Goal: Task Accomplishment & Management: Manage account settings

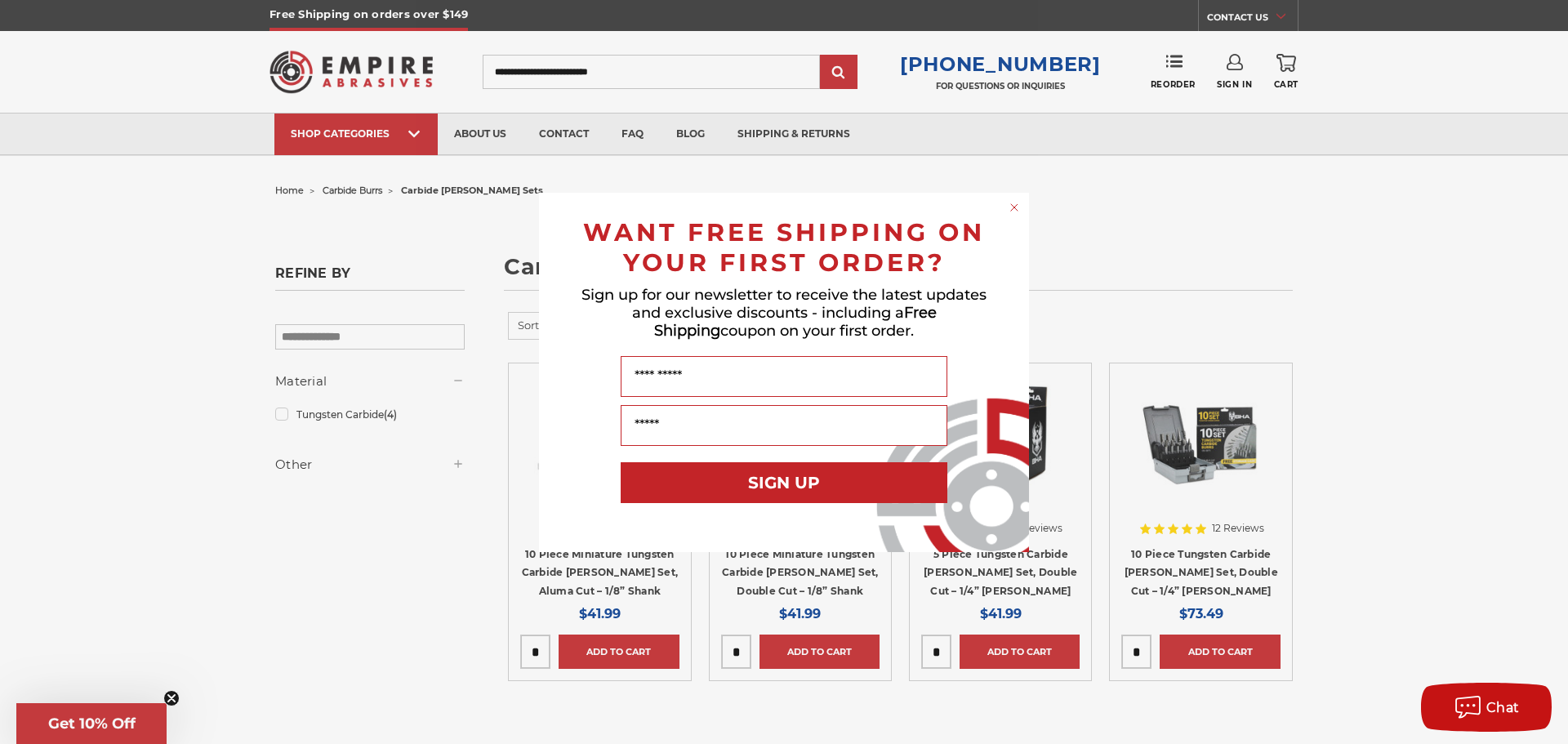
click at [1014, 206] on circle "Close dialog" at bounding box center [1015, 207] width 15 height 15
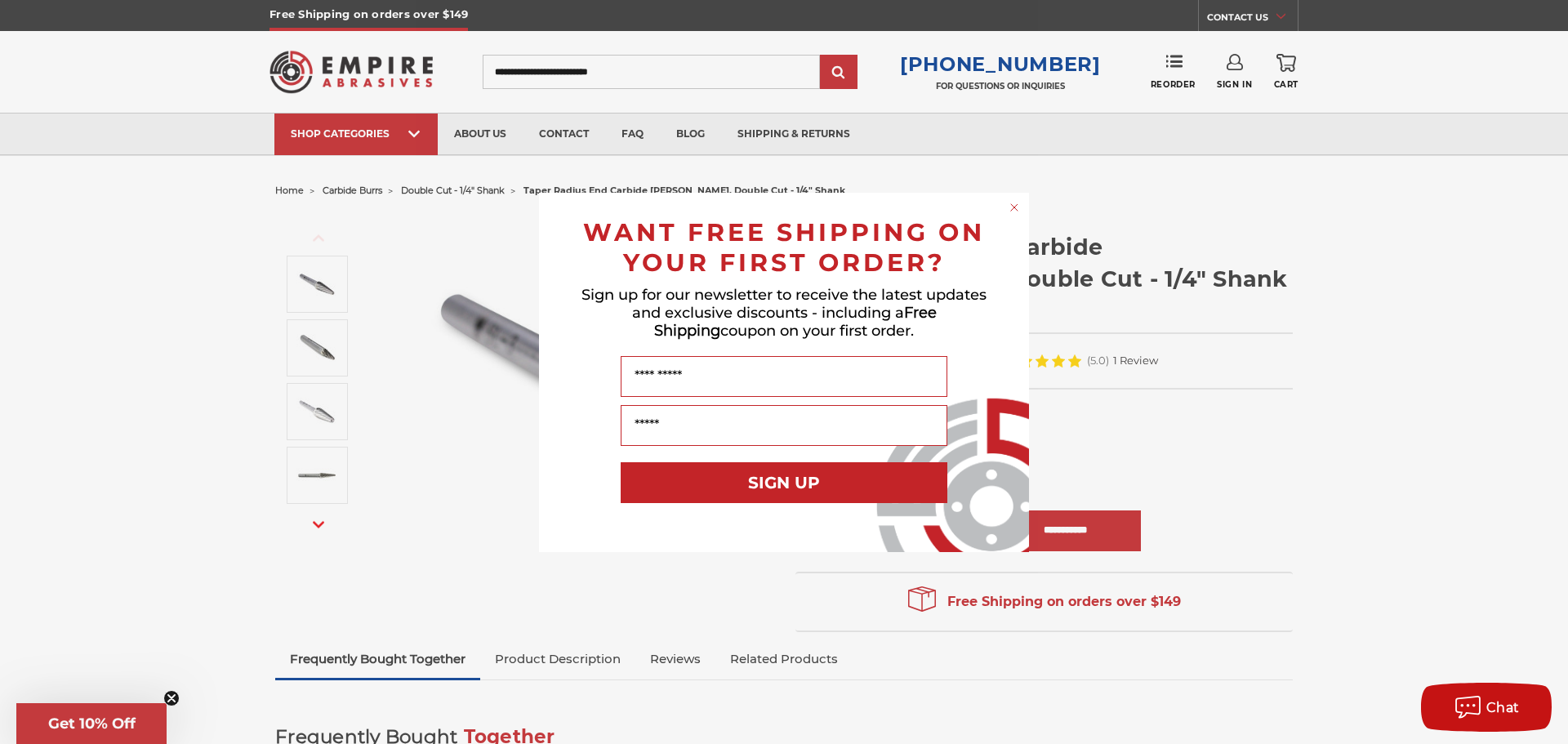
click at [1011, 207] on circle "Close dialog" at bounding box center [1015, 207] width 15 height 15
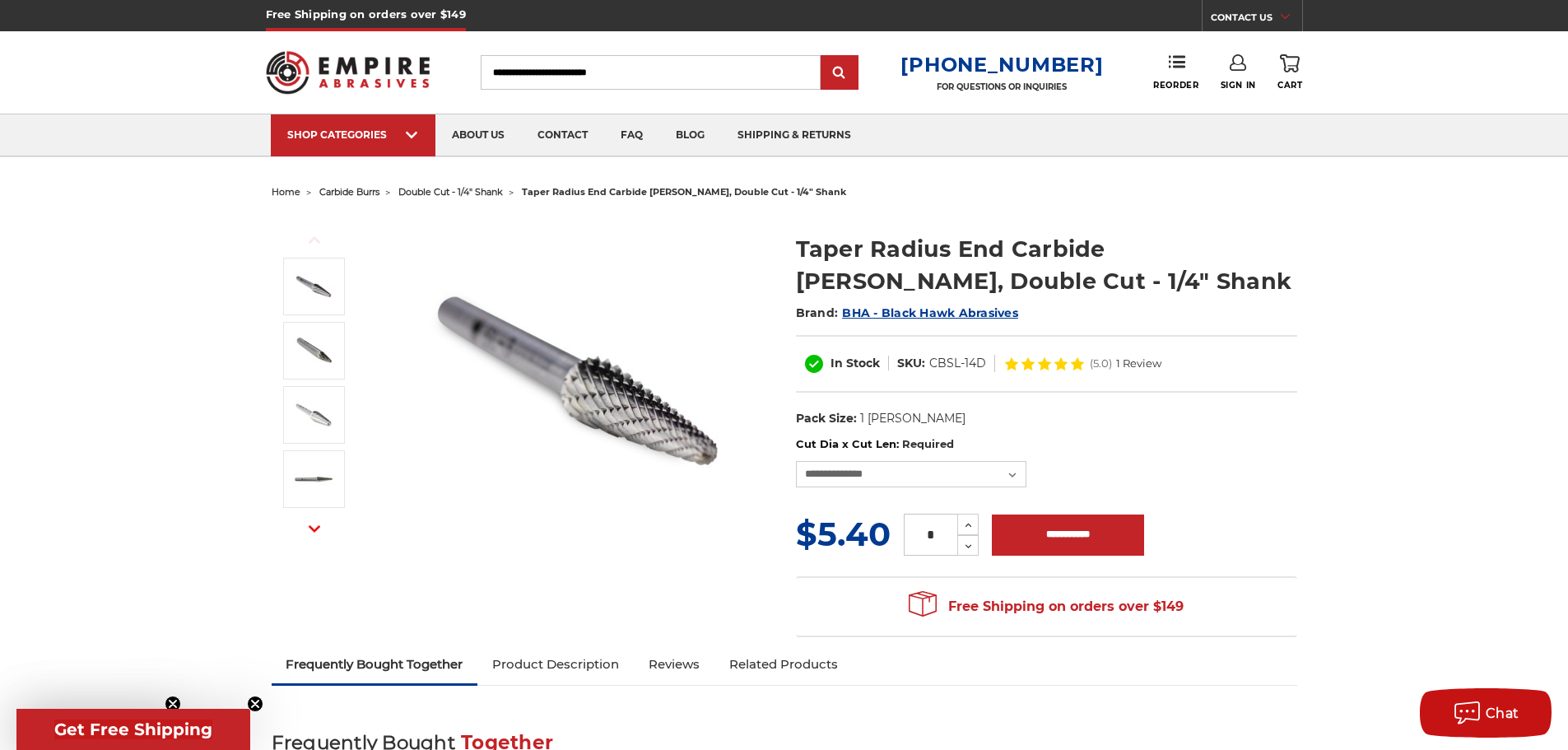
click at [1231, 77] on link "Sign In" at bounding box center [1239, 72] width 36 height 36
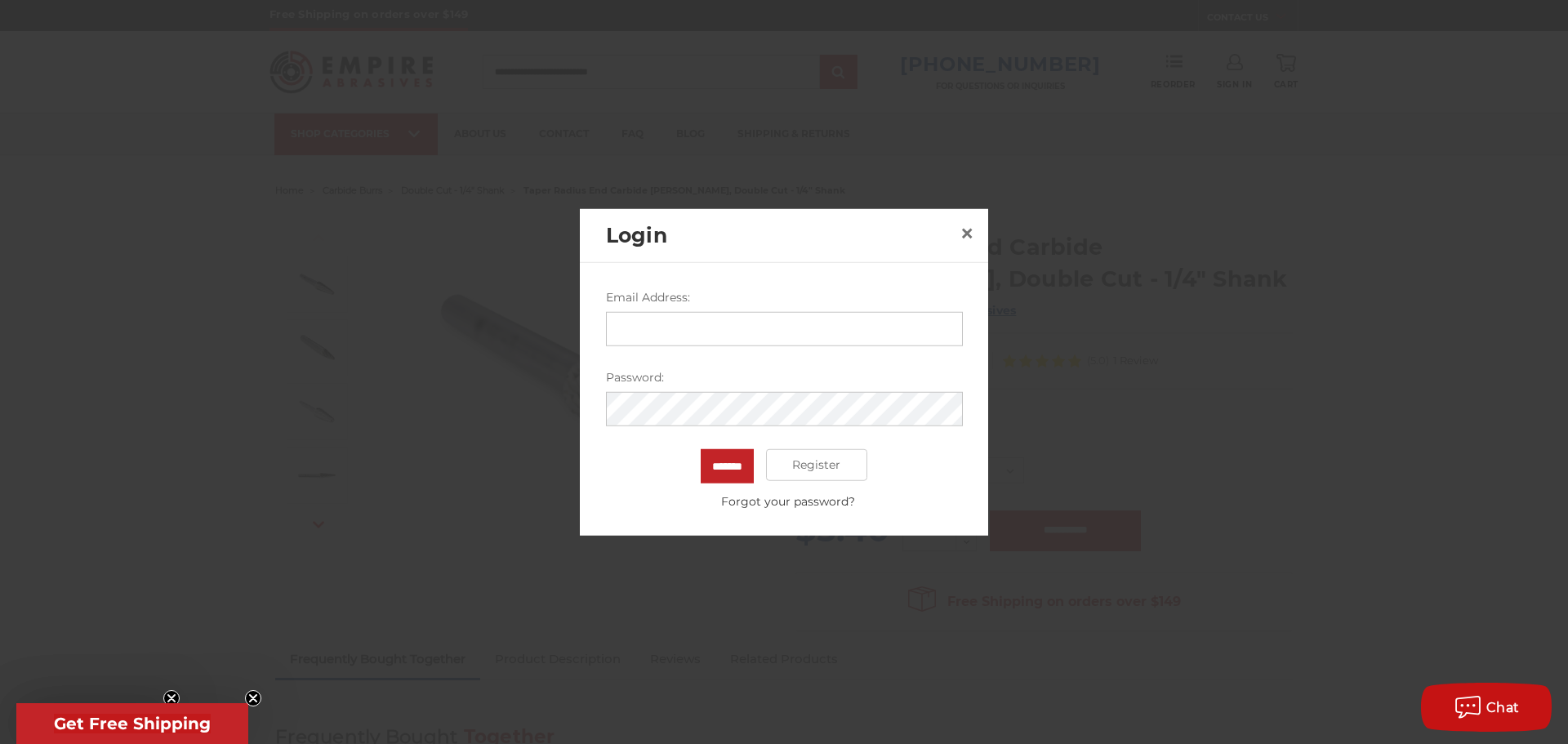
click at [765, 316] on input "Email Address:" at bounding box center [784, 329] width 357 height 35
type input "**********"
click at [963, 230] on span "×" at bounding box center [966, 233] width 14 height 32
